Goal: Transaction & Acquisition: Purchase product/service

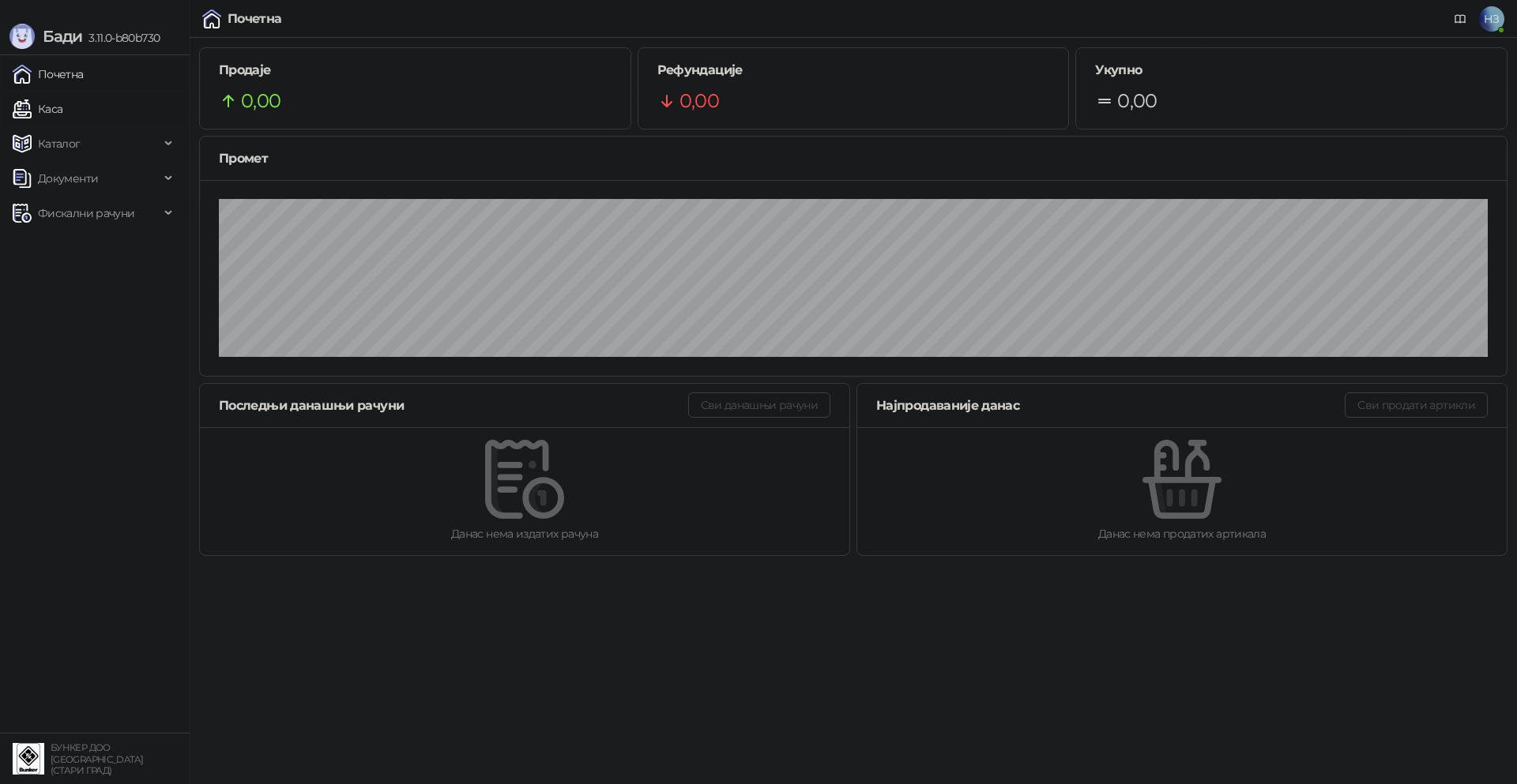
click at [51, 101] on link "Каса" at bounding box center [38, 109] width 50 height 31
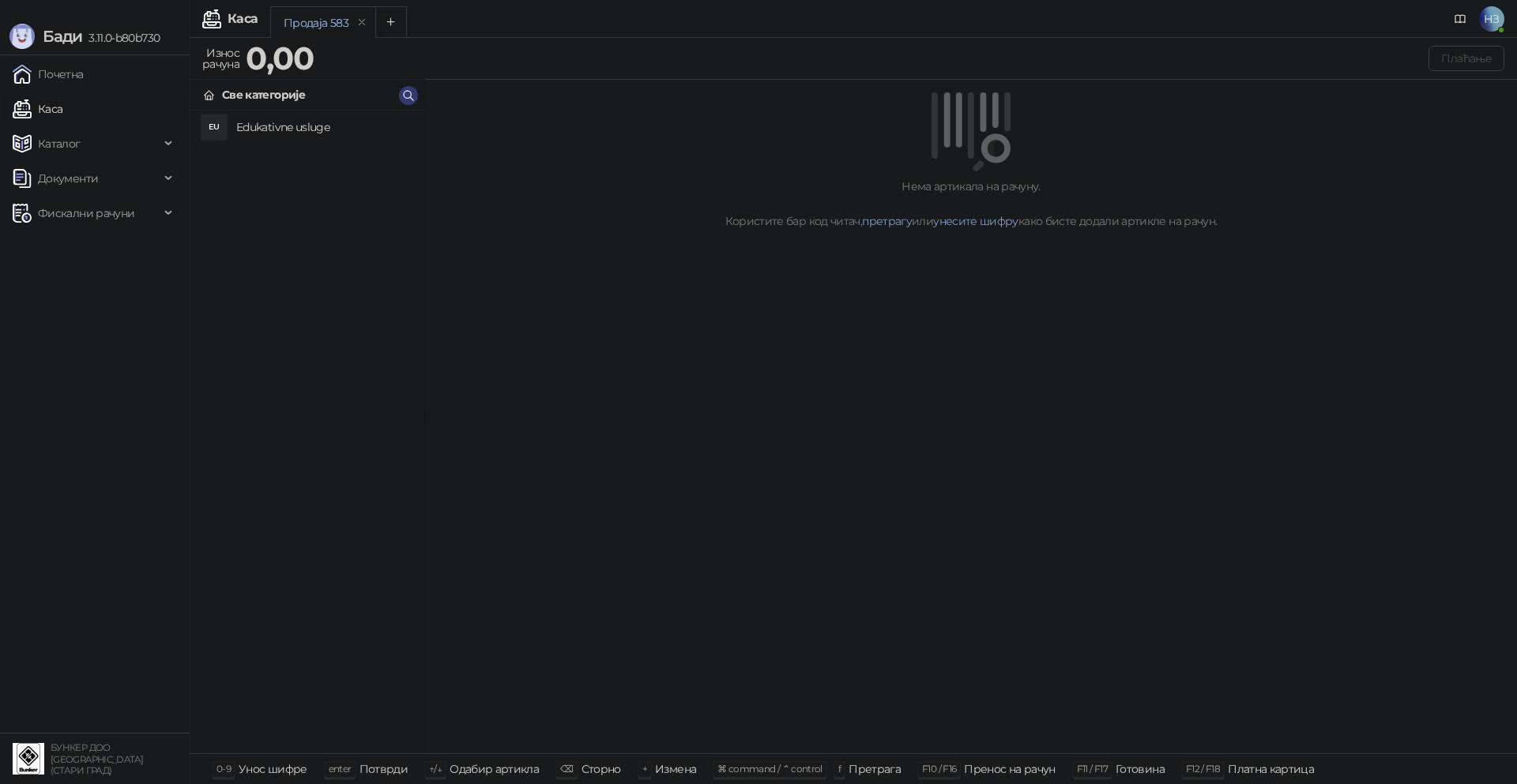
click at [271, 127] on h4 "Edukativne usluge" at bounding box center [324, 126] width 175 height 25
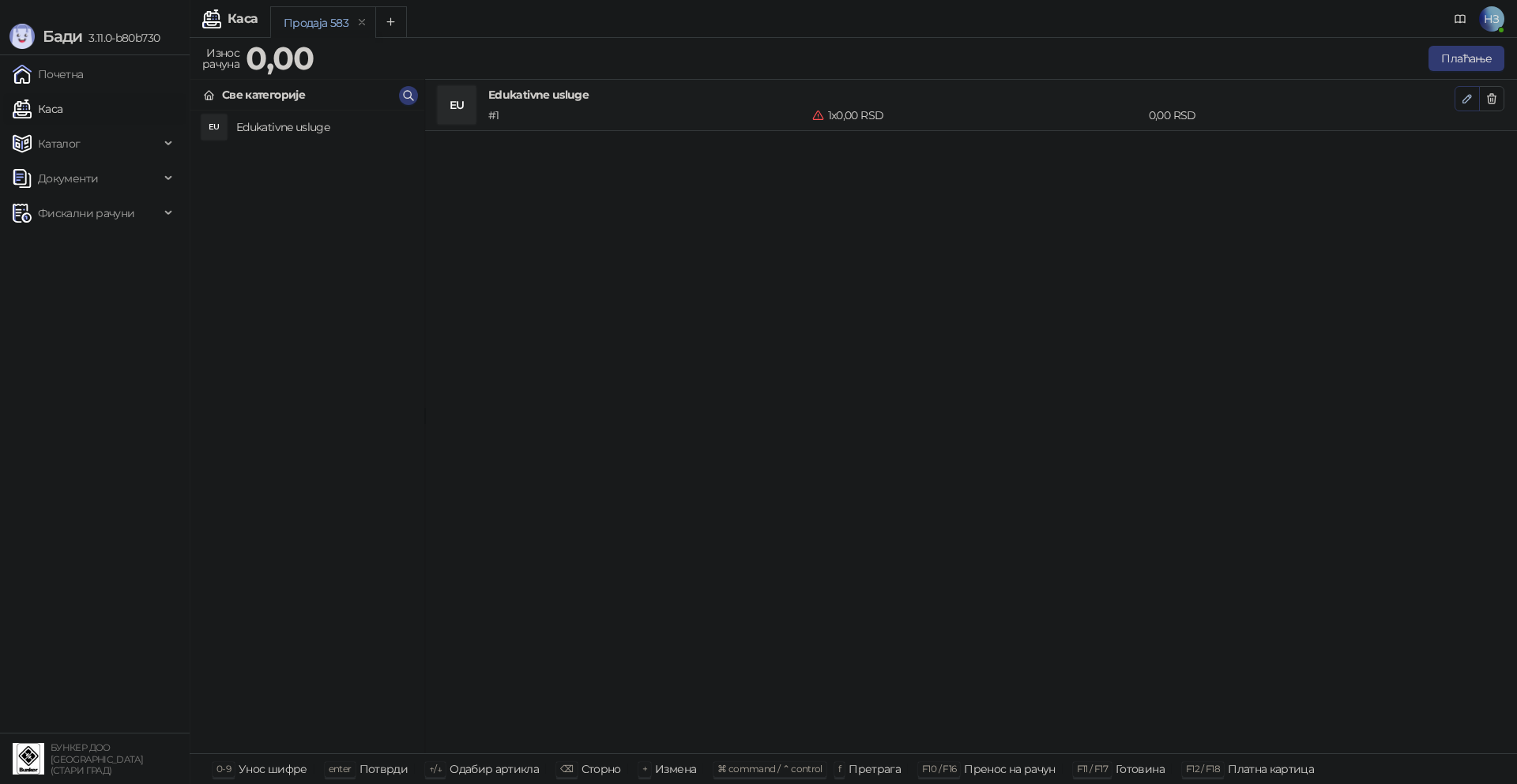
click at [1463, 96] on icon "button" at bounding box center [1468, 99] width 13 height 13
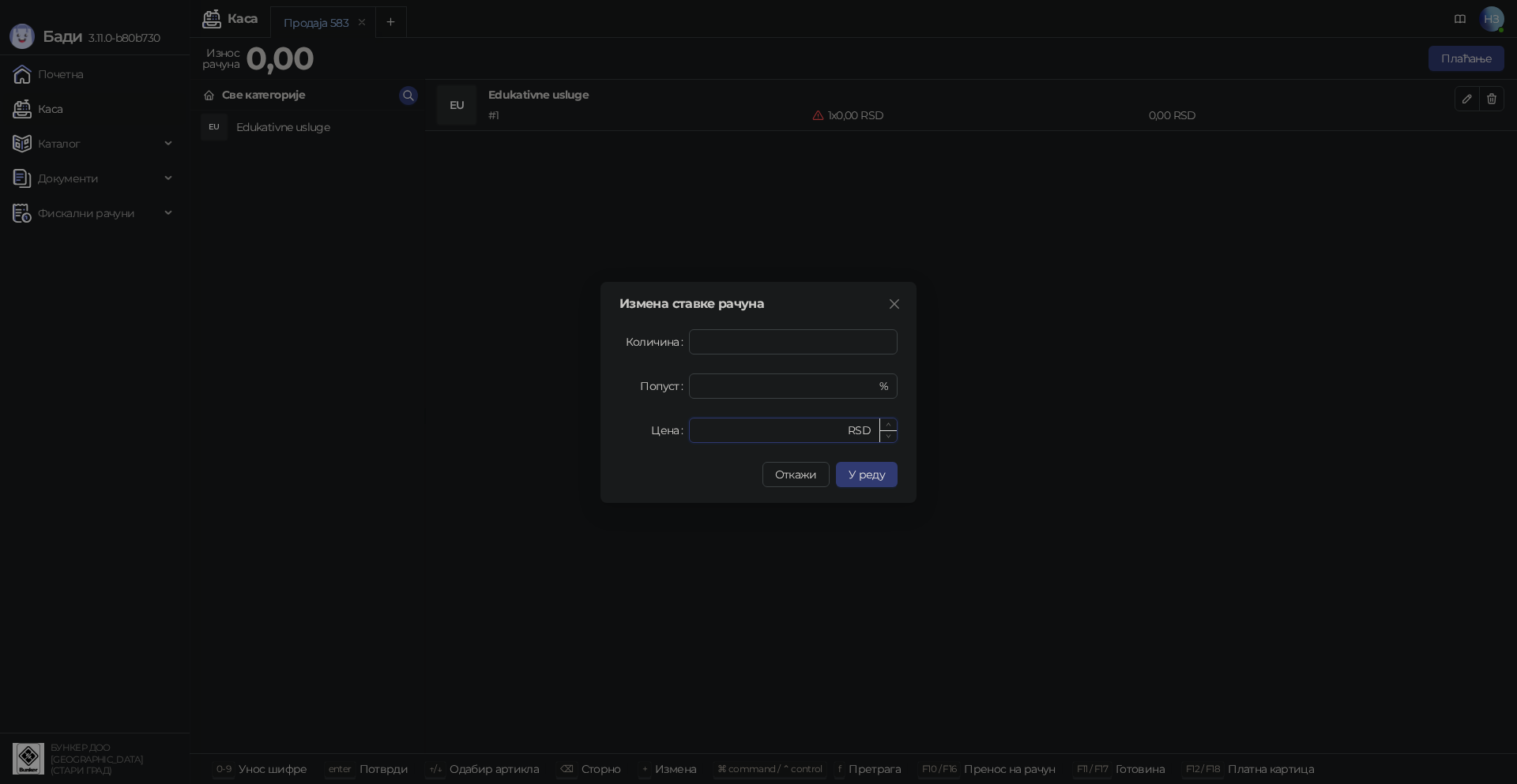
click at [753, 421] on input "*" at bounding box center [771, 431] width 146 height 24
drag, startPoint x: 749, startPoint y: 426, endPoint x: 674, endPoint y: 430, distance: 75.1
click at [674, 430] on div "Цена * RSD" at bounding box center [758, 430] width 278 height 25
type input "****"
click at [867, 470] on span "У реду" at bounding box center [866, 474] width 36 height 14
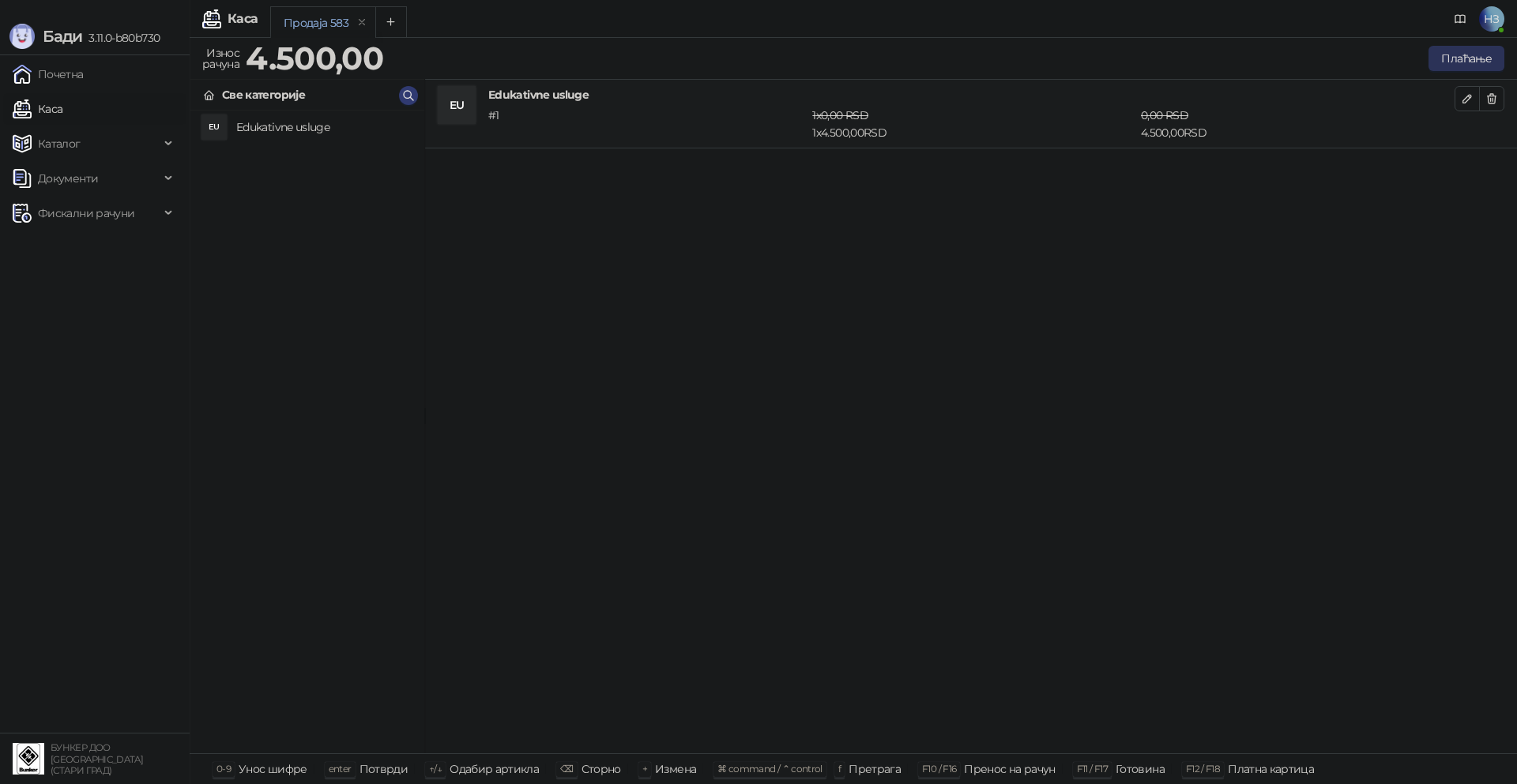
click at [1454, 53] on button "Плаћање" at bounding box center [1466, 58] width 76 height 25
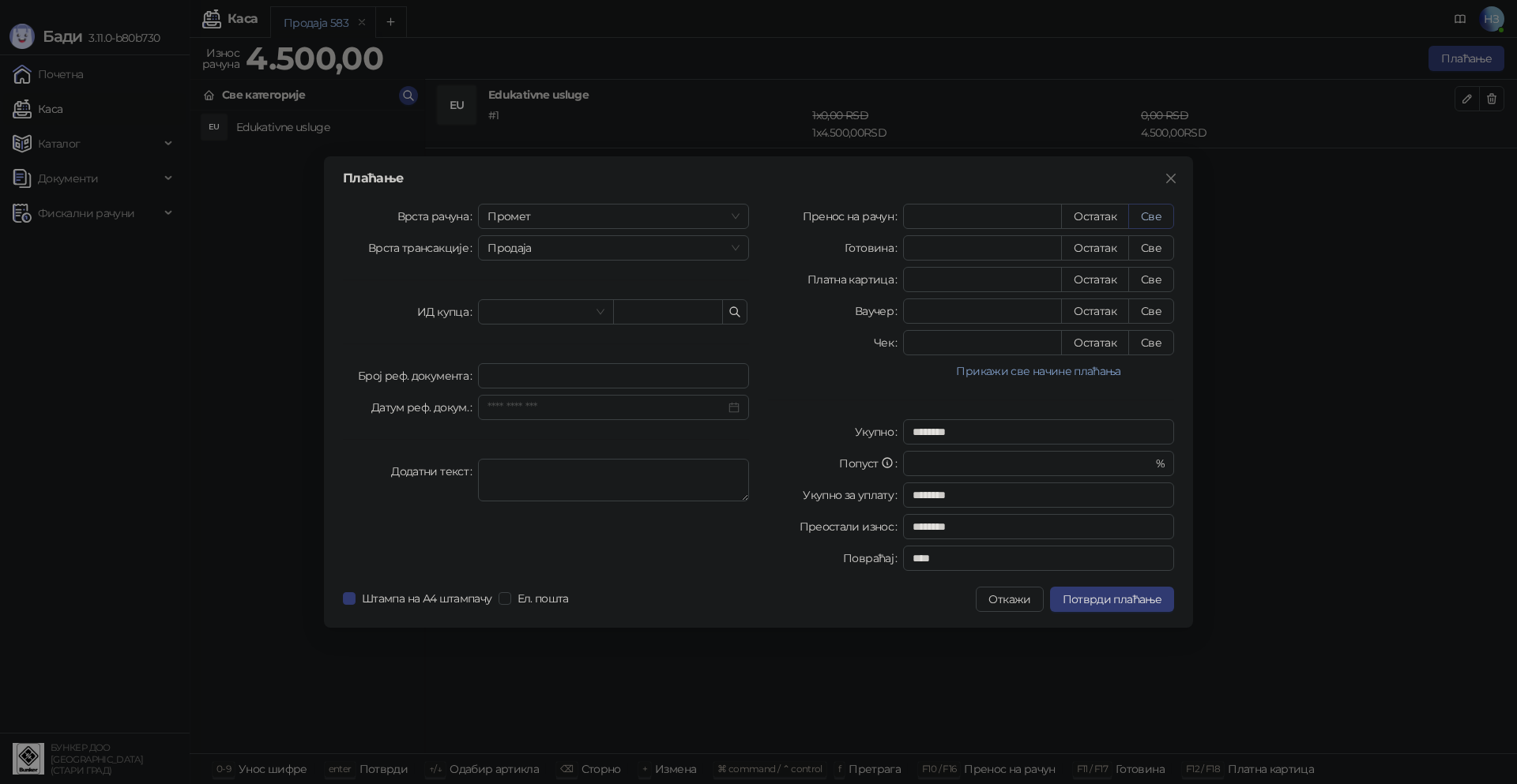
click at [1162, 219] on button "Све" at bounding box center [1152, 216] width 46 height 25
type input "****"
click at [1120, 598] on span "Потврди плаћање" at bounding box center [1112, 599] width 99 height 14
